Goal: Task Accomplishment & Management: Use online tool/utility

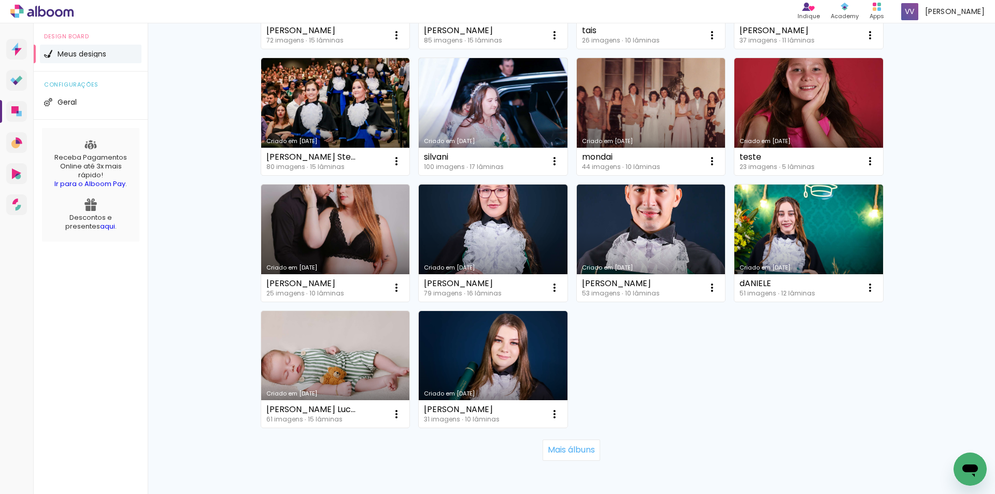
scroll to position [631, 0]
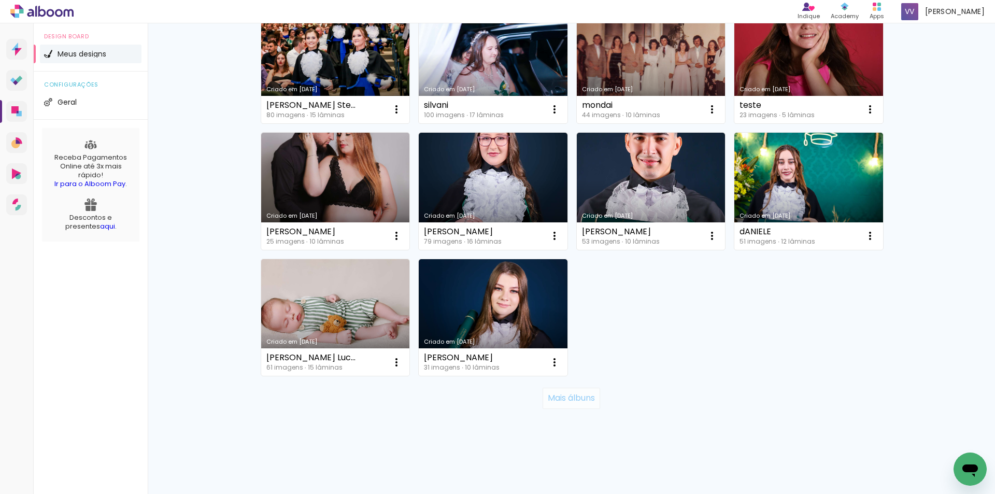
click at [0, 0] on slot "Mais álbuns" at bounding box center [0, 0] width 0 height 0
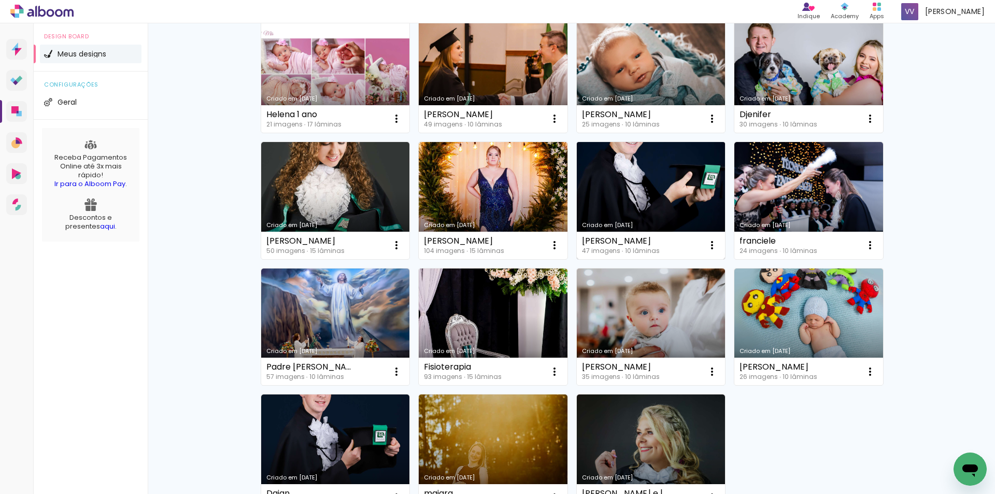
scroll to position [1357, 0]
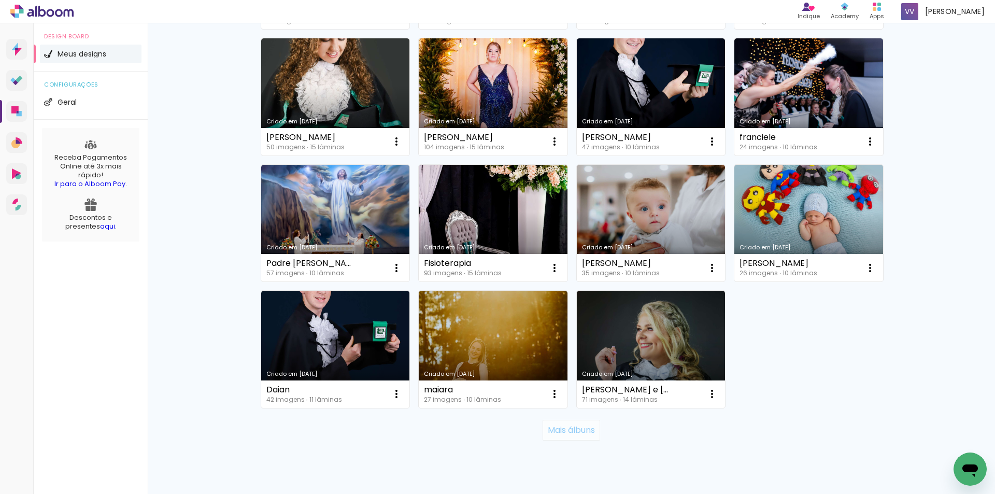
click at [0, 0] on slot "Mais álbuns" at bounding box center [0, 0] width 0 height 0
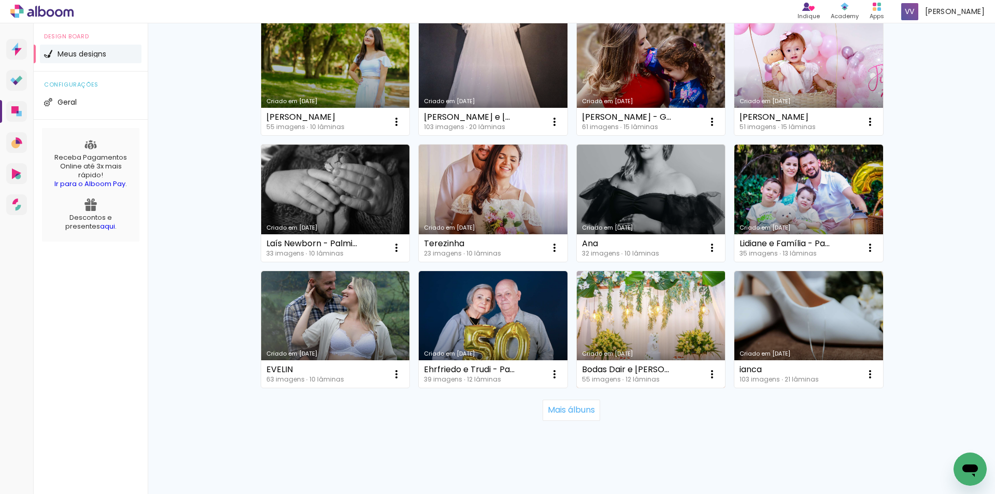
scroll to position [2146, 0]
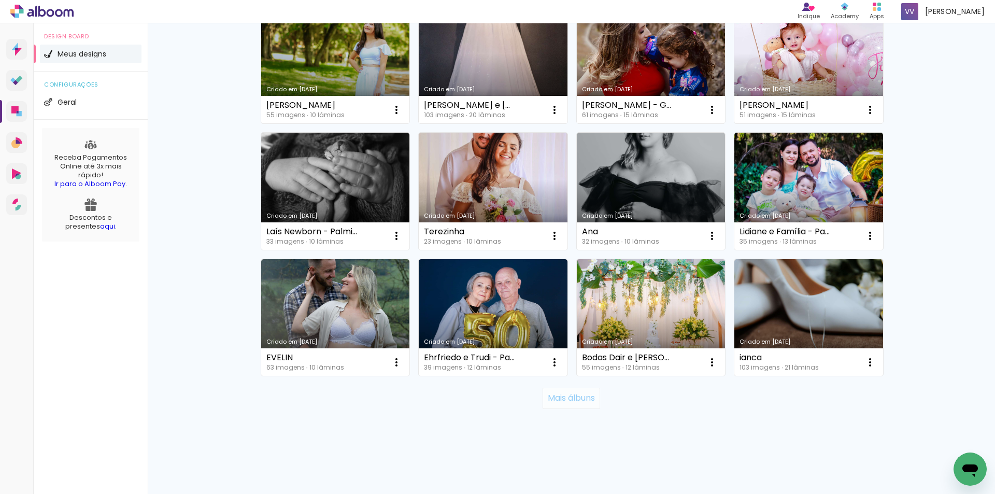
click at [0, 0] on slot "Mais álbuns" at bounding box center [0, 0] width 0 height 0
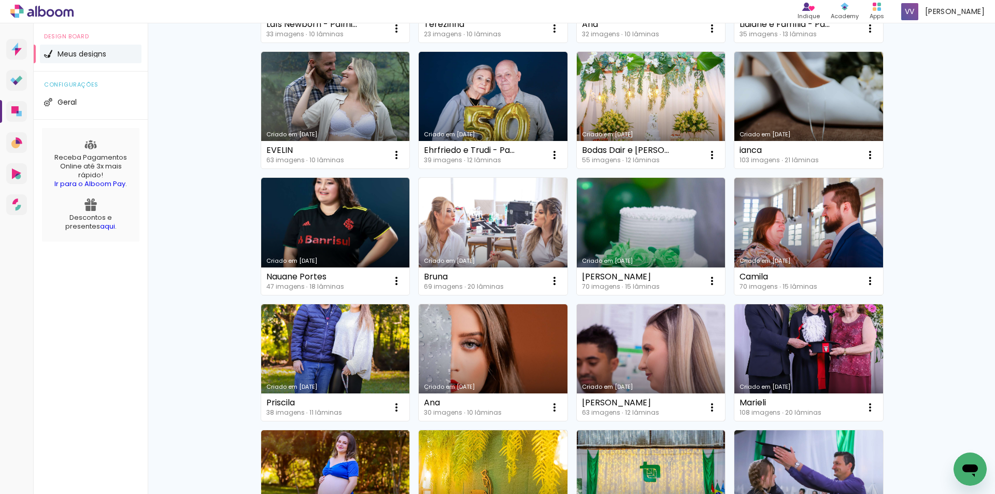
scroll to position [2457, 0]
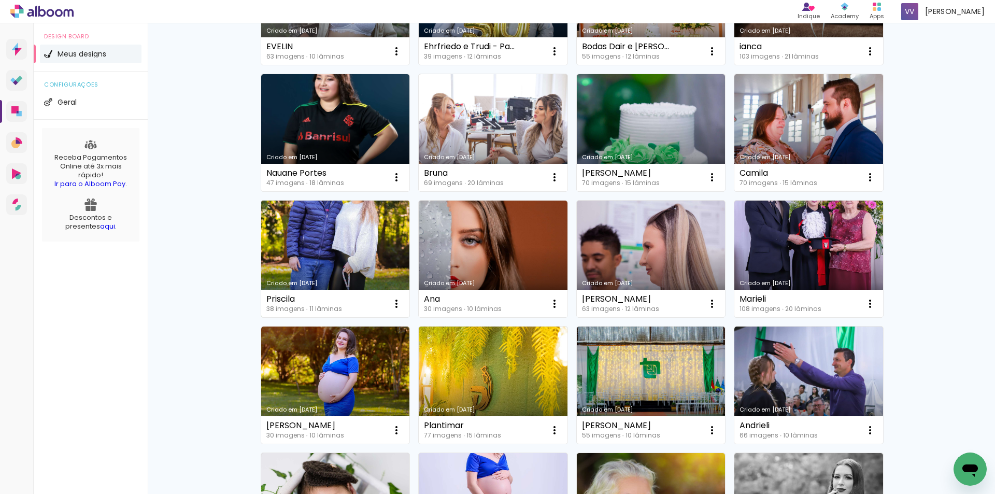
click at [339, 279] on link "Criado em [DATE]" at bounding box center [335, 259] width 149 height 117
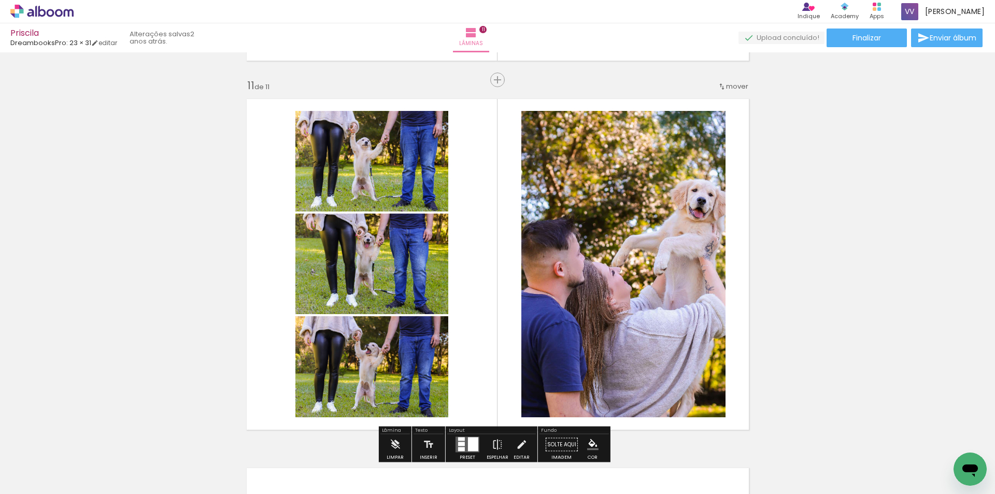
scroll to position [3421, 0]
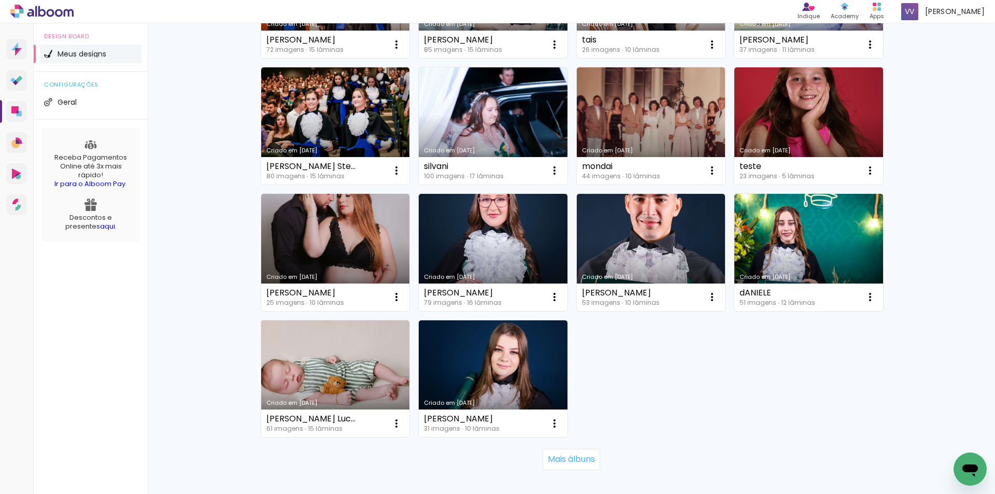
scroll to position [622, 0]
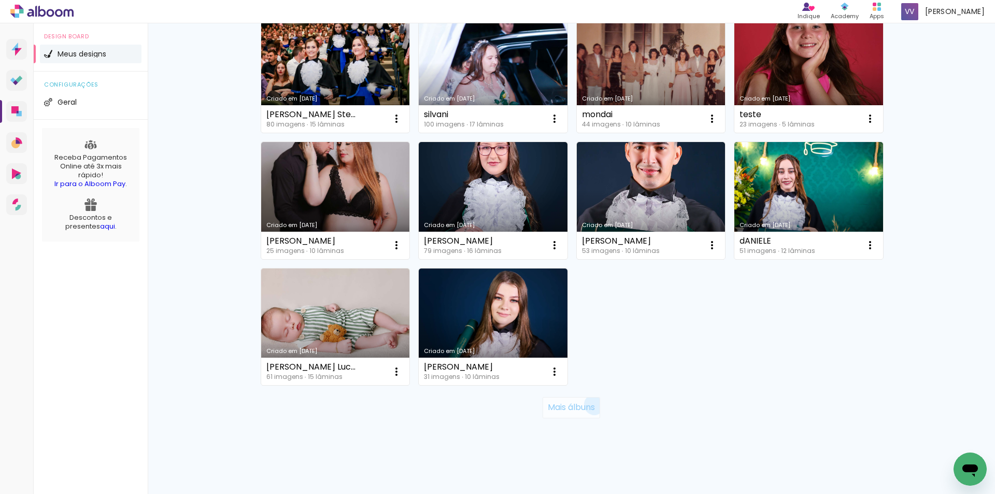
click at [0, 0] on slot "Mais álbuns" at bounding box center [0, 0] width 0 height 0
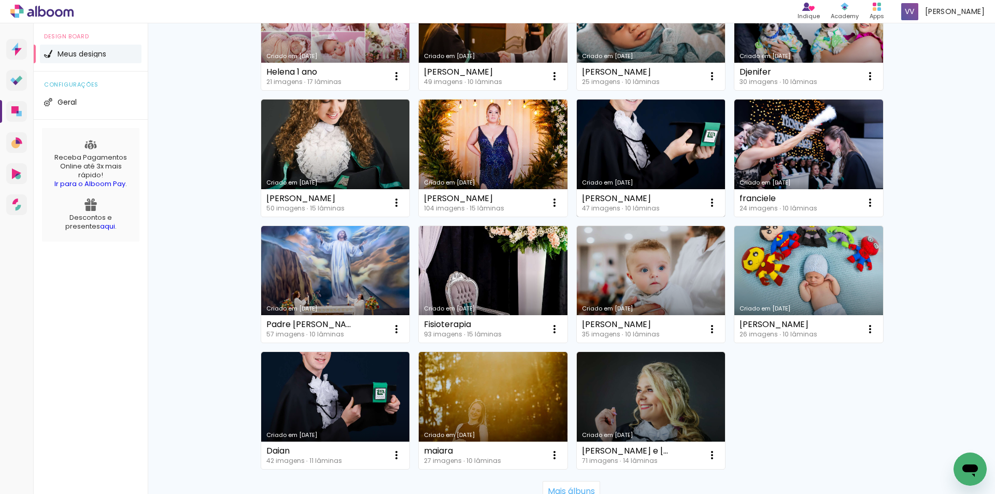
scroll to position [1348, 0]
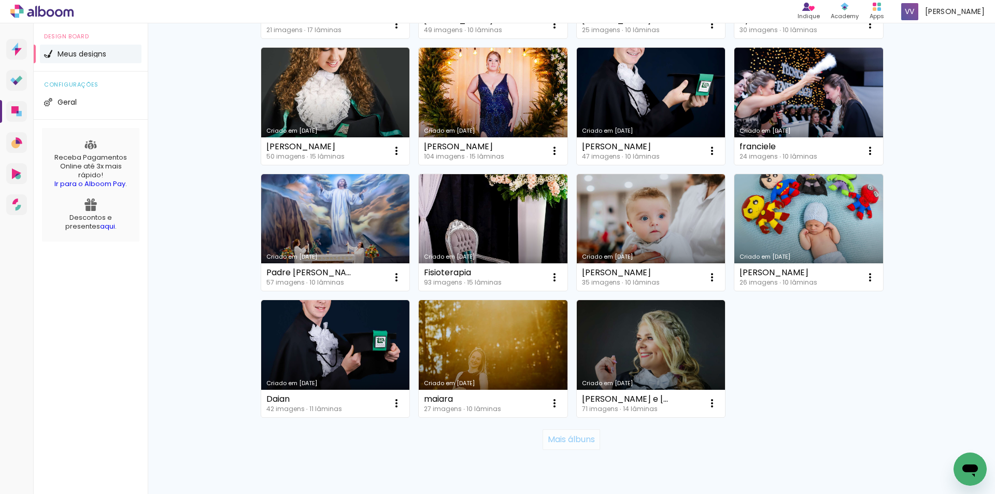
click at [0, 0] on slot "Mais álbuns" at bounding box center [0, 0] width 0 height 0
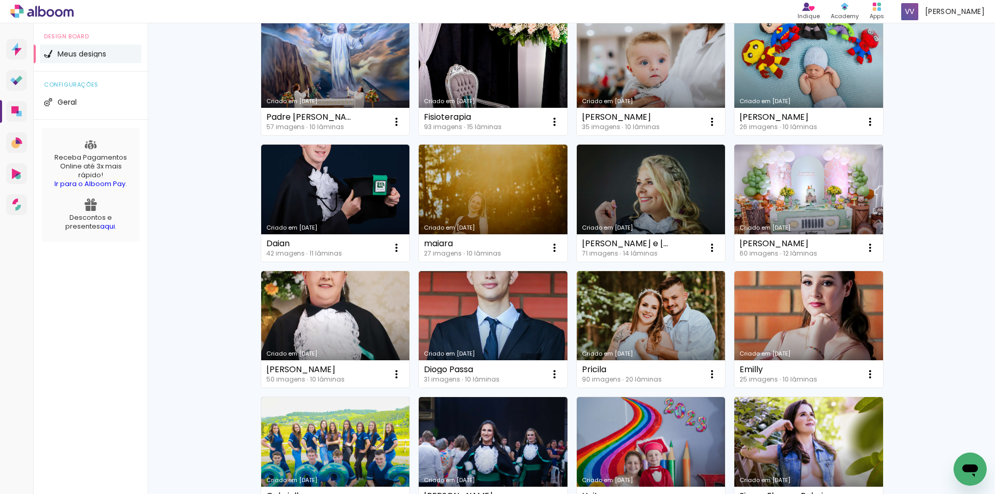
scroll to position [1607, 0]
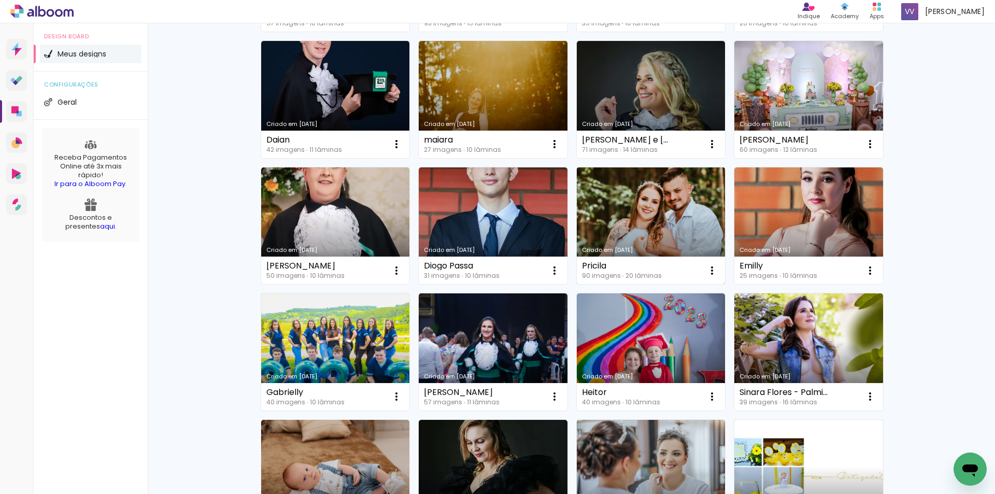
click at [644, 209] on link "Criado em [DATE]" at bounding box center [651, 225] width 149 height 117
